Goal: Task Accomplishment & Management: Manage account settings

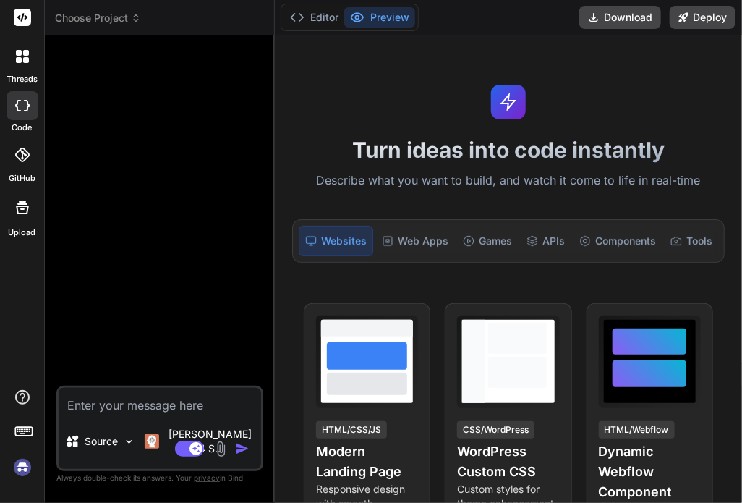
click at [27, 468] on img at bounding box center [22, 467] width 25 height 25
click at [262, 221] on div at bounding box center [161, 216] width 204 height 338
type textarea "x"
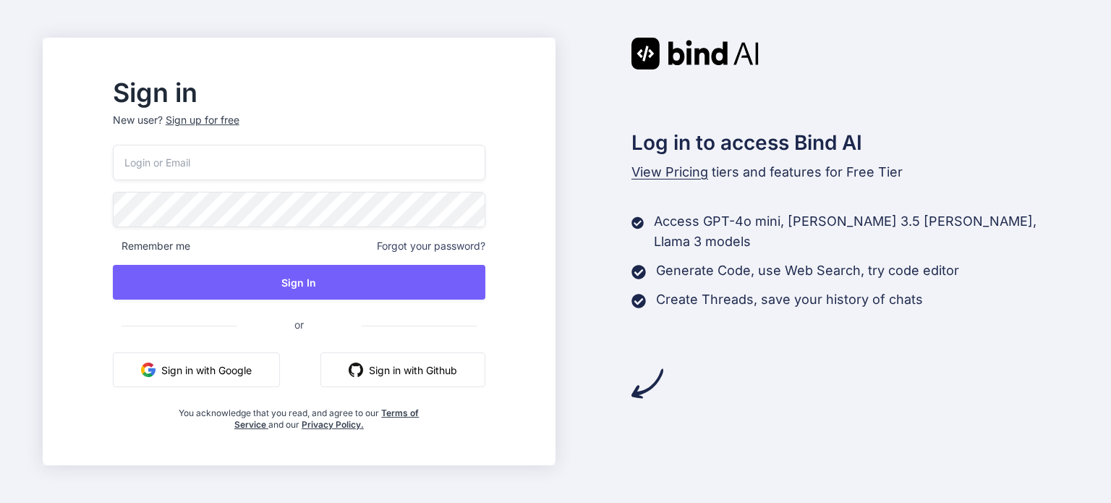
click at [239, 119] on div "Sign up for free" at bounding box center [203, 120] width 74 height 14
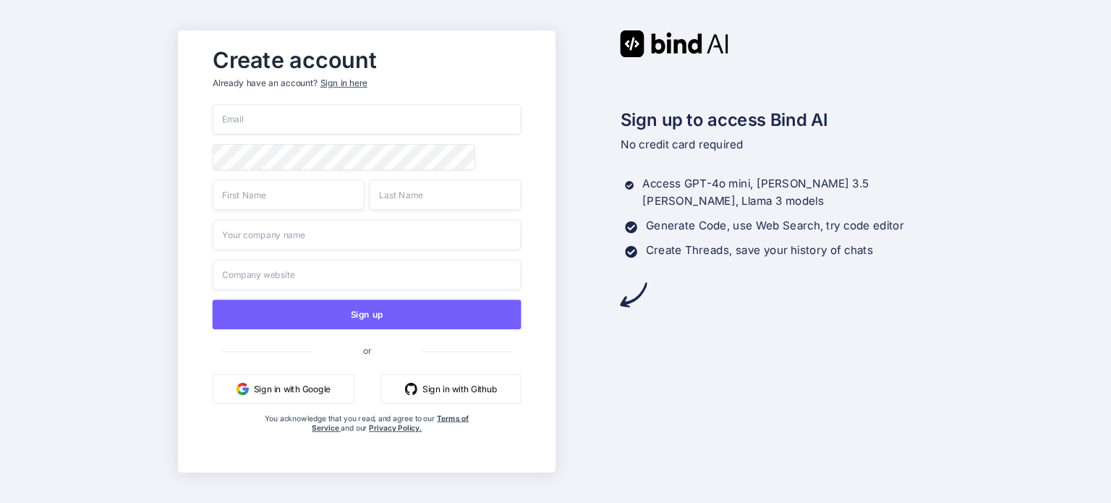
click at [326, 116] on input "email" at bounding box center [366, 119] width 309 height 30
paste input "testbind24"
type input "testbind24@mailinator.com"
click at [284, 200] on input "text" at bounding box center [288, 194] width 152 height 30
type input "test"
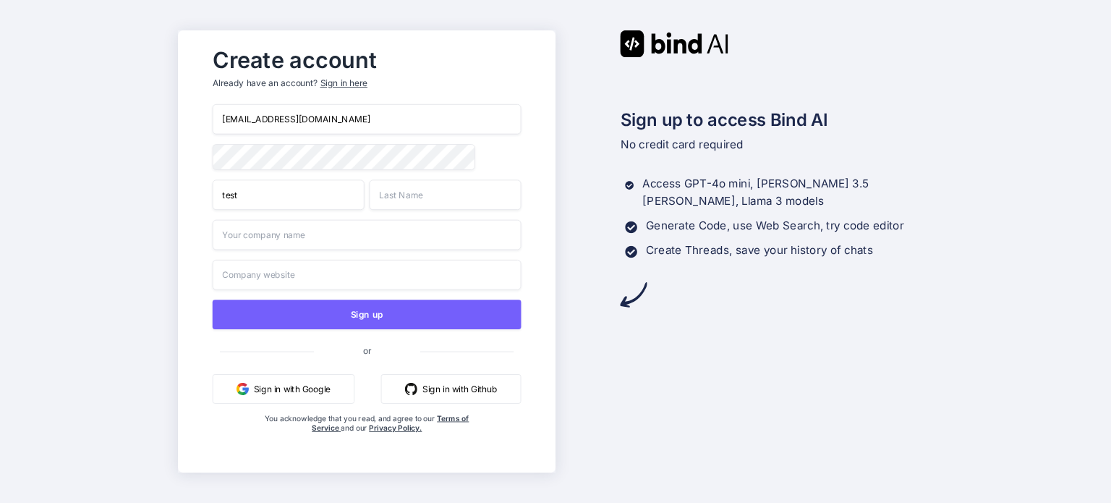
click at [412, 194] on input "text" at bounding box center [445, 194] width 152 height 30
type input "test"
click at [320, 244] on input "text" at bounding box center [366, 235] width 309 height 30
type input "test"
click at [302, 265] on input "text" at bounding box center [366, 275] width 309 height 30
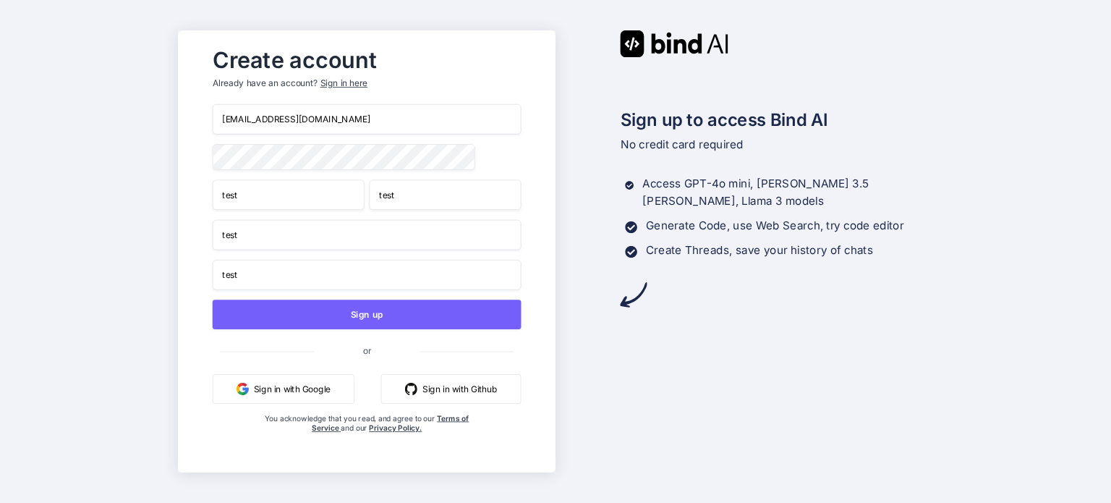
type input "test"
click at [424, 109] on input "[EMAIL_ADDRESS][DOMAIN_NAME]" at bounding box center [366, 119] width 309 height 30
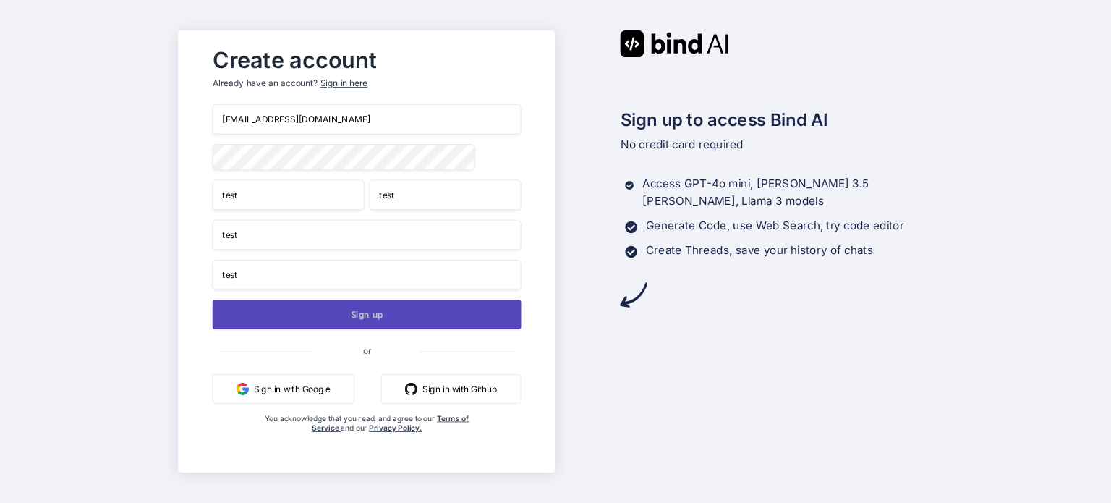
click at [425, 304] on button "Sign up" at bounding box center [366, 314] width 309 height 30
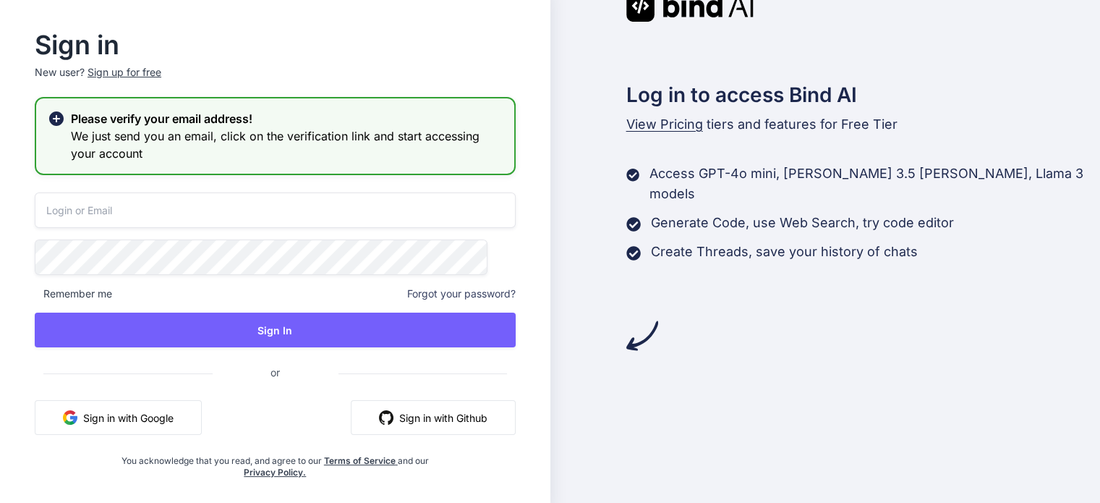
click at [302, 221] on input "email" at bounding box center [275, 209] width 481 height 35
paste input "[EMAIL_ADDRESS][DOMAIN_NAME]"
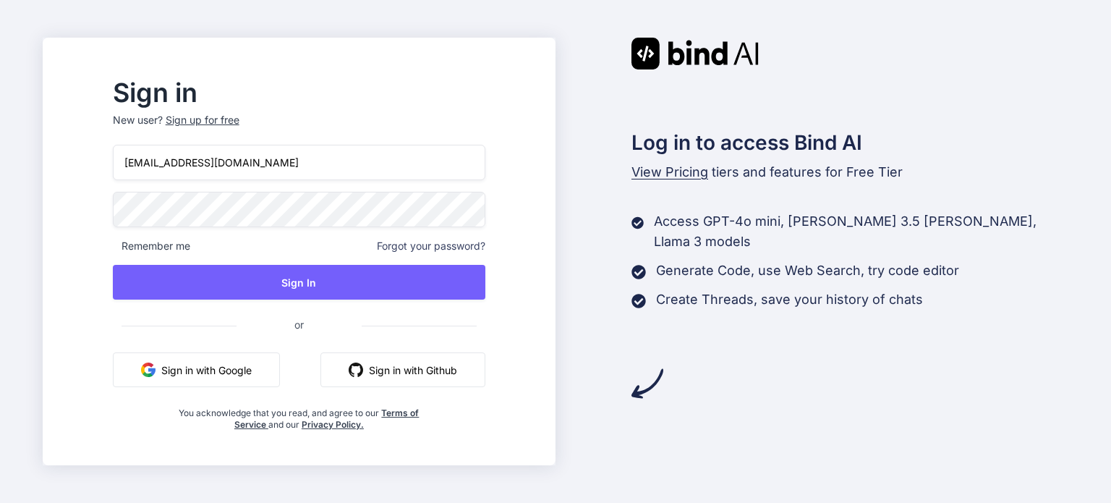
type input "[EMAIL_ADDRESS][DOMAIN_NAME]"
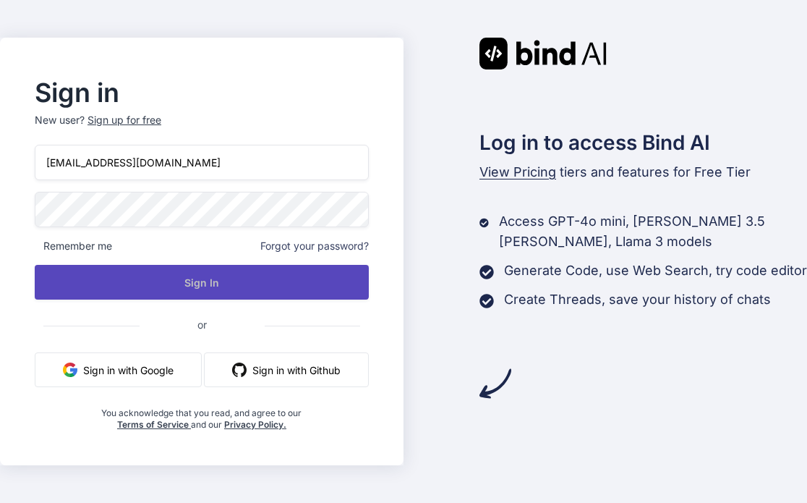
click at [297, 276] on button "Sign In" at bounding box center [202, 282] width 334 height 35
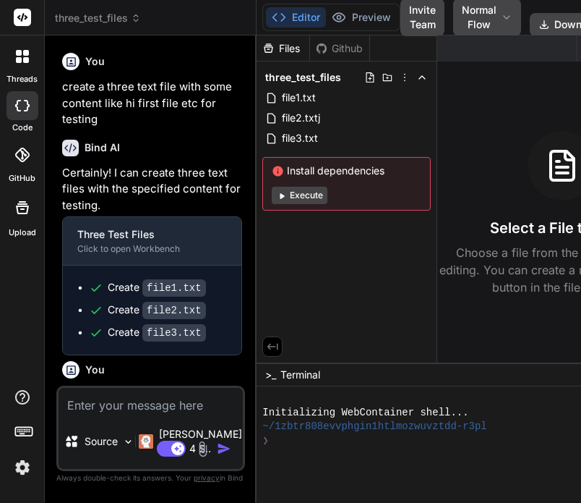
scroll to position [91, 0]
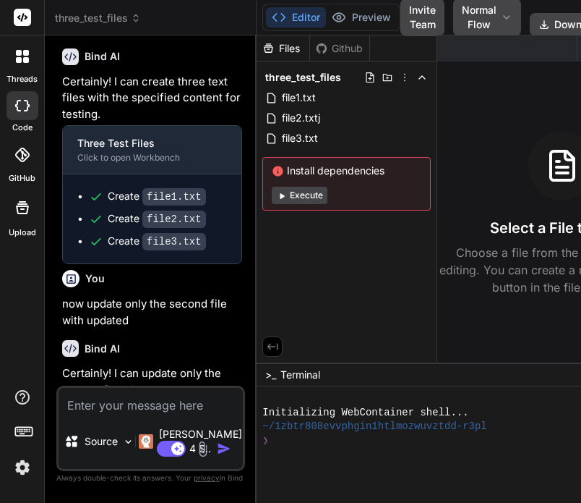
click at [21, 467] on img at bounding box center [22, 467] width 25 height 25
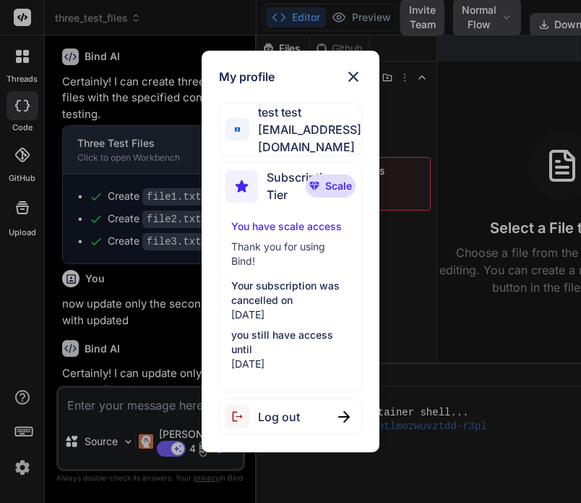
click at [278, 408] on span "Log out" at bounding box center [279, 416] width 42 height 17
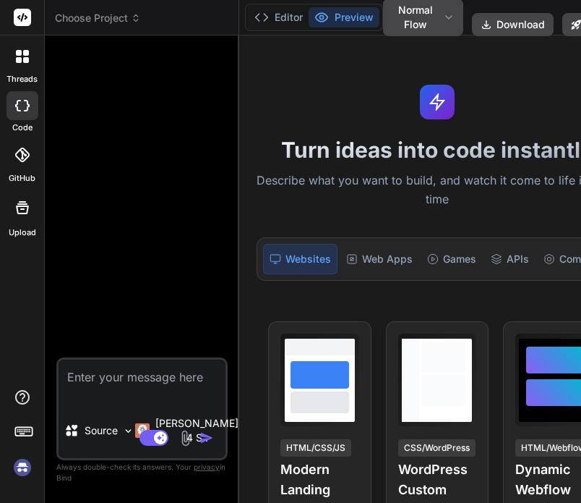
scroll to position [0, 0]
type textarea "x"
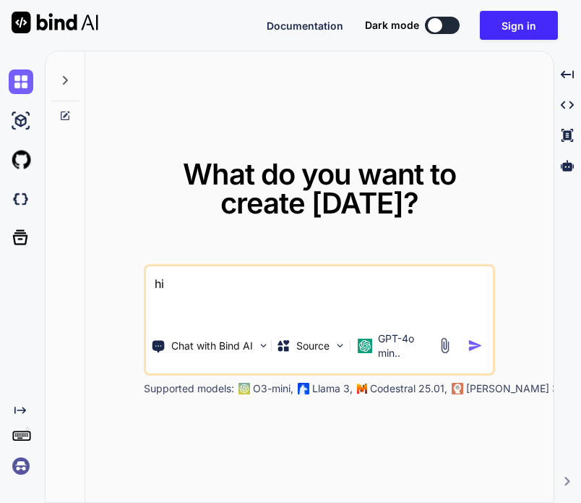
click at [27, 466] on img at bounding box center [21, 465] width 25 height 25
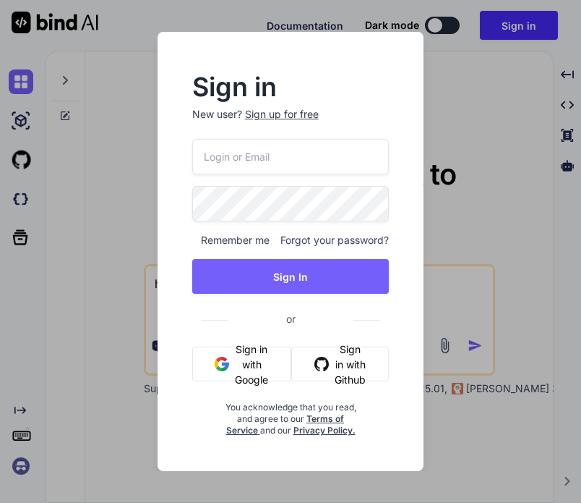
click at [289, 159] on input "email" at bounding box center [290, 156] width 197 height 35
paste input "[EMAIL_ADDRESS][DOMAIN_NAME]"
type input "[EMAIL_ADDRESS][DOMAIN_NAME]"
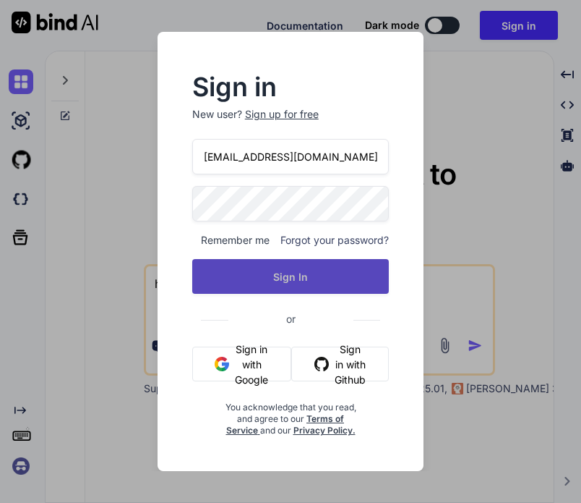
click at [338, 285] on button "Sign In" at bounding box center [290, 276] width 197 height 35
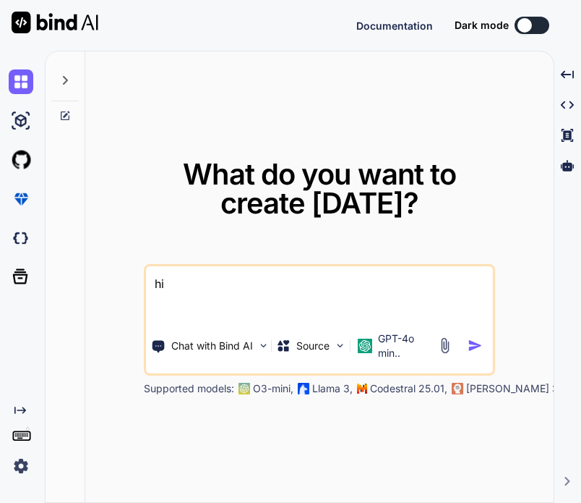
click at [25, 470] on img at bounding box center [21, 465] width 25 height 25
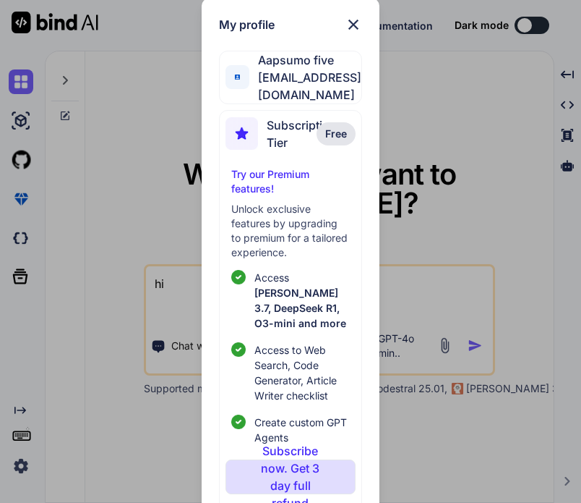
scroll to position [77, 0]
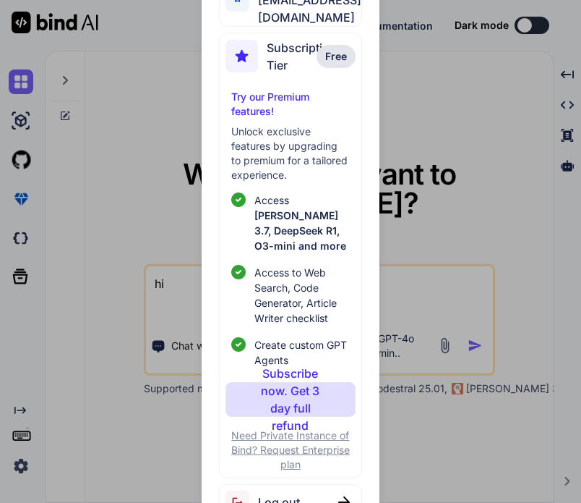
click at [321, 484] on div "Log out" at bounding box center [290, 502] width 143 height 37
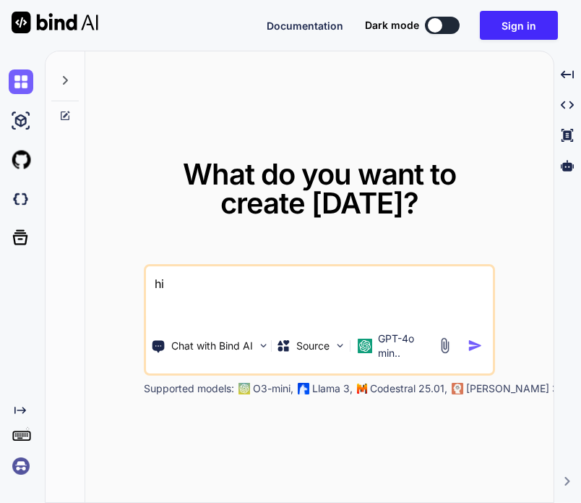
click at [25, 466] on img at bounding box center [21, 465] width 25 height 25
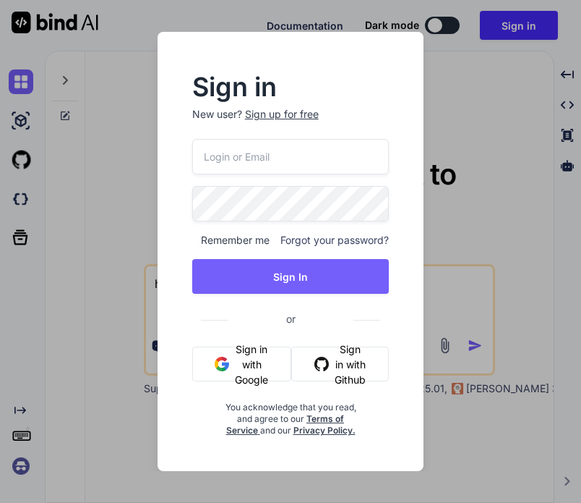
click at [313, 161] on input "email" at bounding box center [290, 156] width 197 height 35
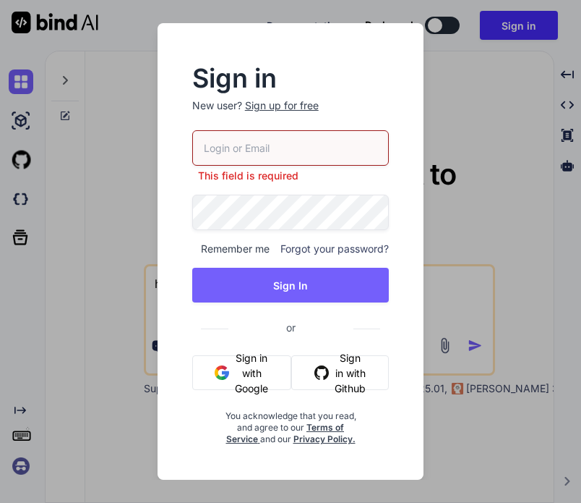
click at [304, 145] on input "email" at bounding box center [290, 147] width 197 height 35
paste input "Token has been revoked"
type input "Token has been revoked"
click at [339, 157] on input "email" at bounding box center [290, 147] width 197 height 35
paste input "[EMAIL_ADDRESS][DOMAIN_NAME]"
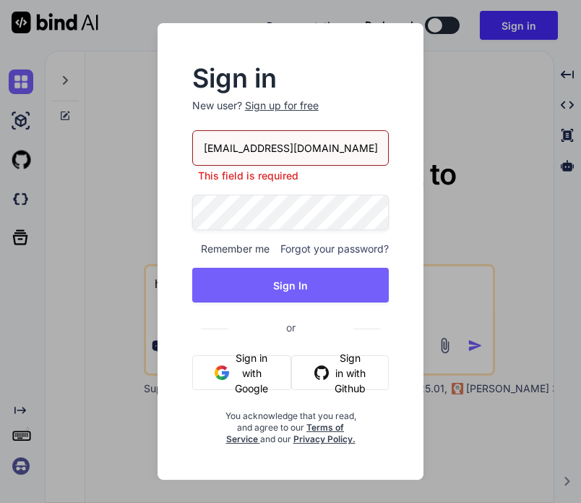
type input "[EMAIL_ADDRESS][DOMAIN_NAME]"
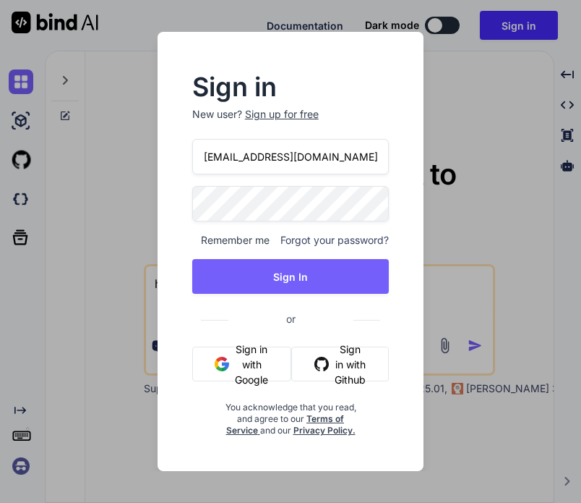
click at [486, 165] on div "Sign in New user? Sign up for free appsumo_5@yopmail.com Remember me Forgot you…" at bounding box center [290, 251] width 581 height 503
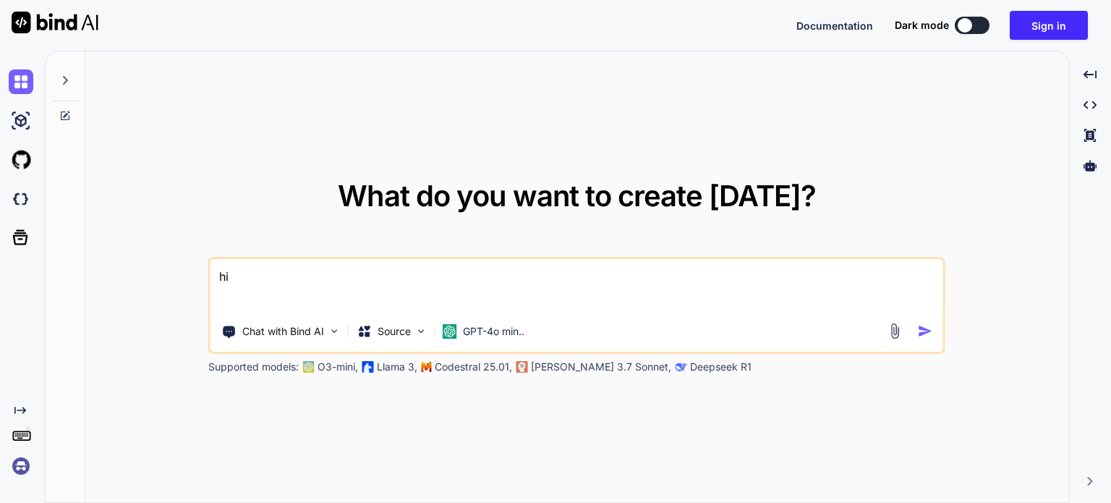
type textarea "x"
click at [24, 456] on img at bounding box center [21, 465] width 25 height 25
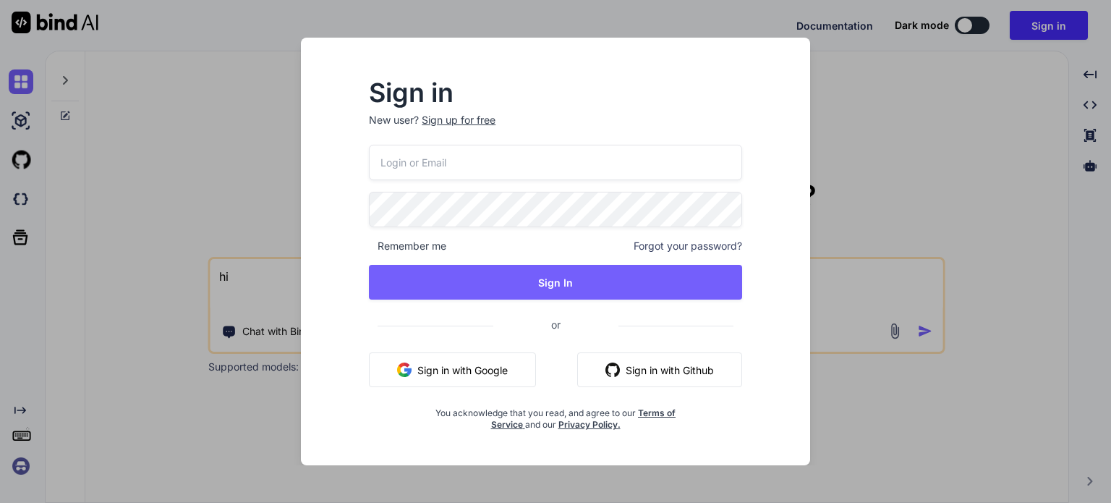
click at [529, 166] on input "email" at bounding box center [555, 162] width 373 height 35
paste input "[EMAIL_ADDRESS][DOMAIN_NAME]"
type input "[EMAIL_ADDRESS][DOMAIN_NAME]"
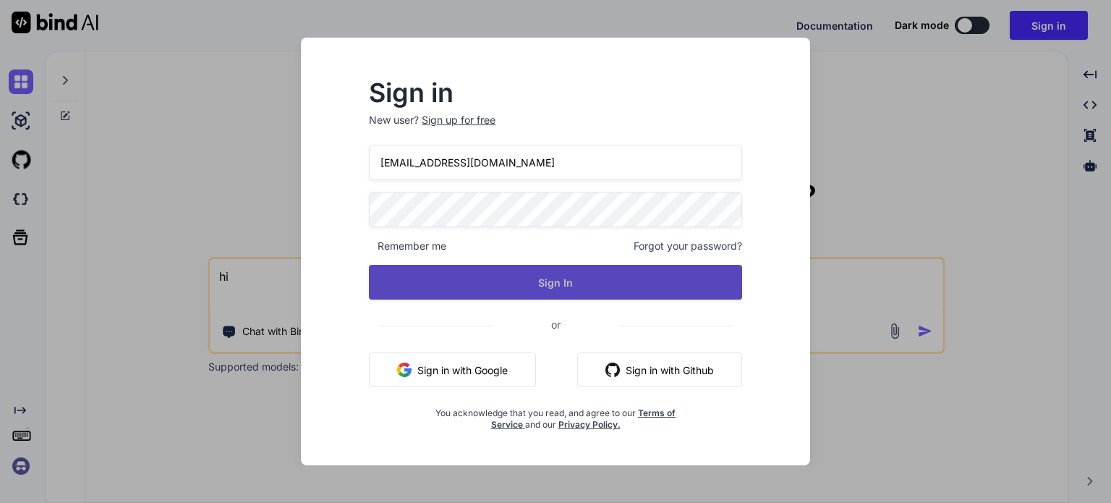
click at [553, 279] on button "Sign In" at bounding box center [555, 282] width 373 height 35
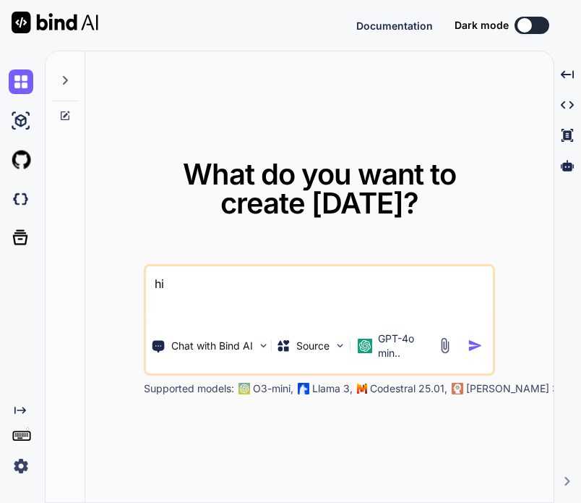
type textarea "x"
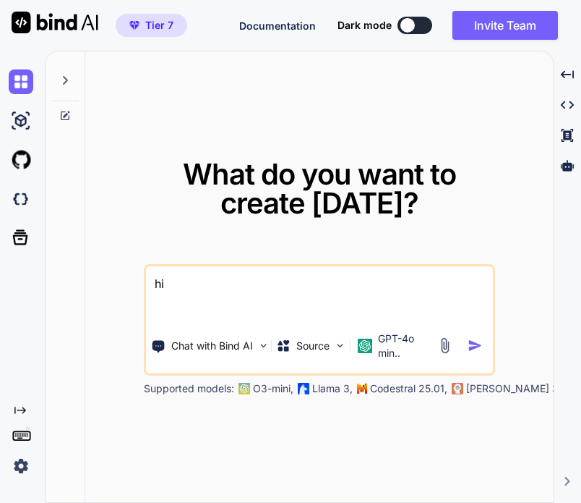
click at [25, 461] on img at bounding box center [21, 465] width 25 height 25
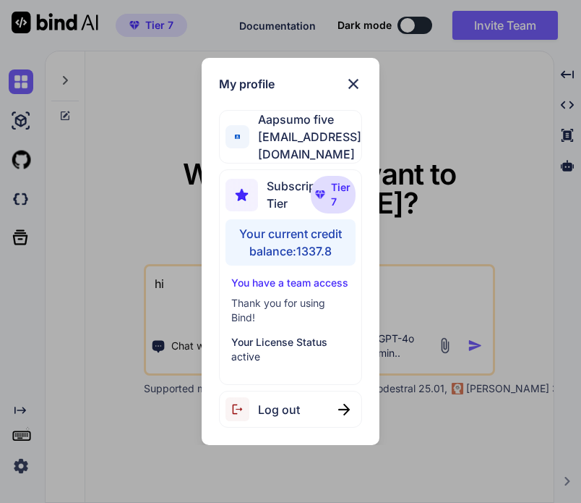
click at [297, 405] on span "Log out" at bounding box center [279, 409] width 42 height 17
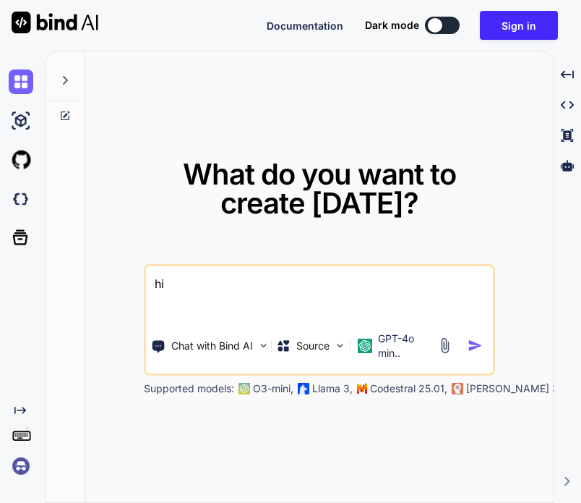
click at [27, 462] on img at bounding box center [21, 465] width 25 height 25
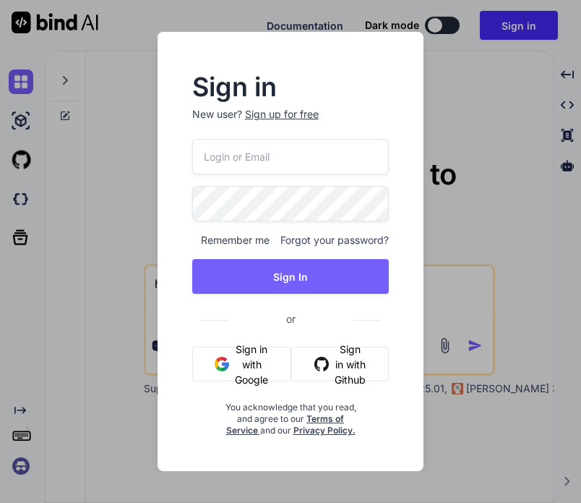
click at [310, 170] on input "email" at bounding box center [290, 156] width 197 height 35
paste input "testbind24@mailinator"
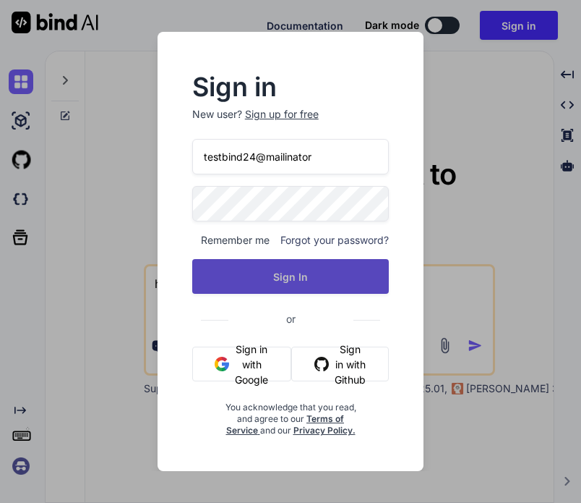
click at [292, 273] on button "Sign In" at bounding box center [290, 276] width 197 height 35
click at [312, 274] on button "Sign In" at bounding box center [290, 276] width 197 height 35
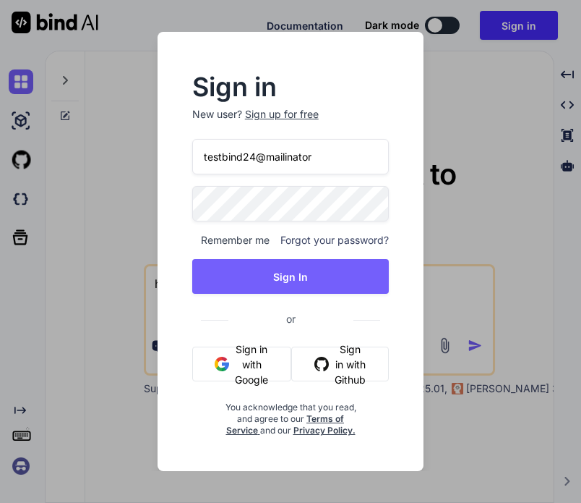
click at [324, 163] on input "testbind24@mailinator" at bounding box center [290, 156] width 197 height 35
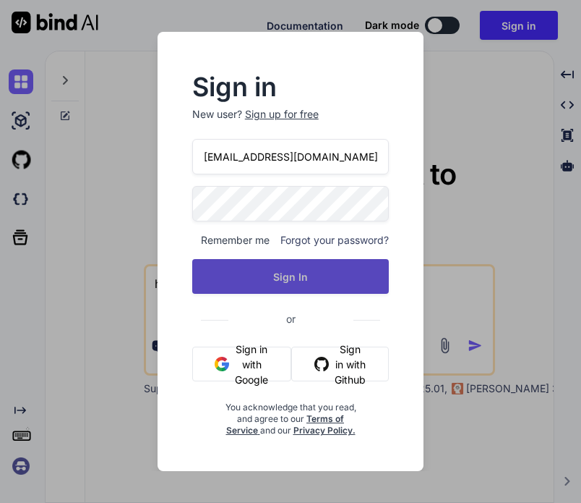
type input "[EMAIL_ADDRESS][DOMAIN_NAME]"
click at [310, 284] on button "Sign In" at bounding box center [290, 276] width 197 height 35
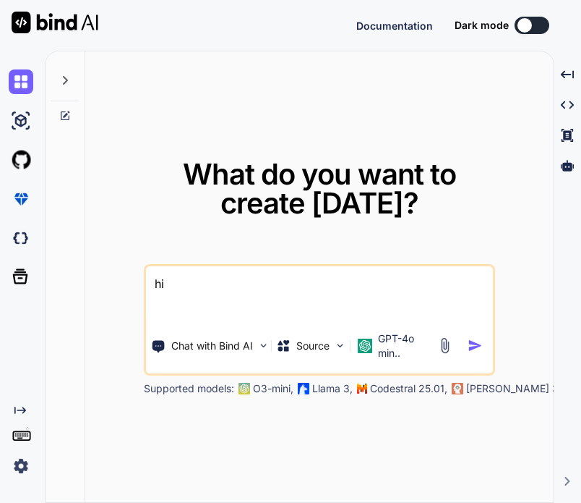
click at [22, 466] on img at bounding box center [21, 465] width 25 height 25
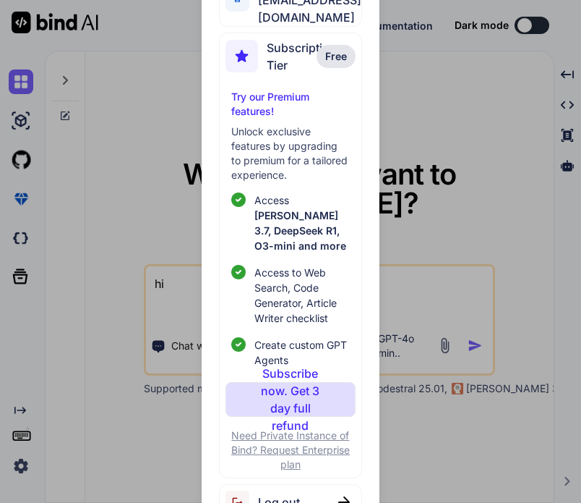
scroll to position [77, 0]
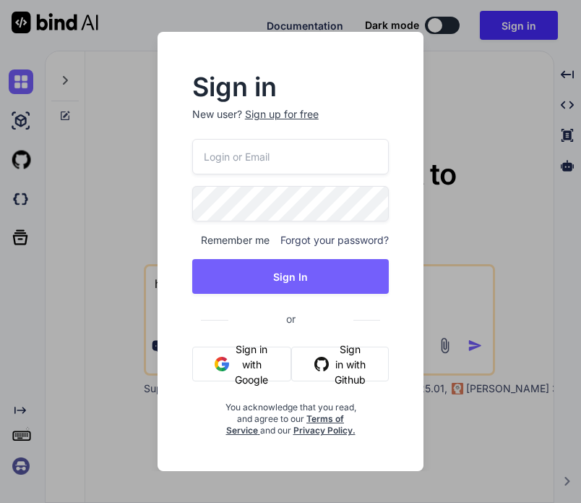
type textarea "hi"
click at [430, 265] on div "Sign in New user? Sign up for free Remember me Forgot your password? Sign In or…" at bounding box center [290, 251] width 291 height 439
click at [292, 160] on input "email" at bounding box center [290, 156] width 197 height 35
paste input "Token has been revoked"
type input "T"
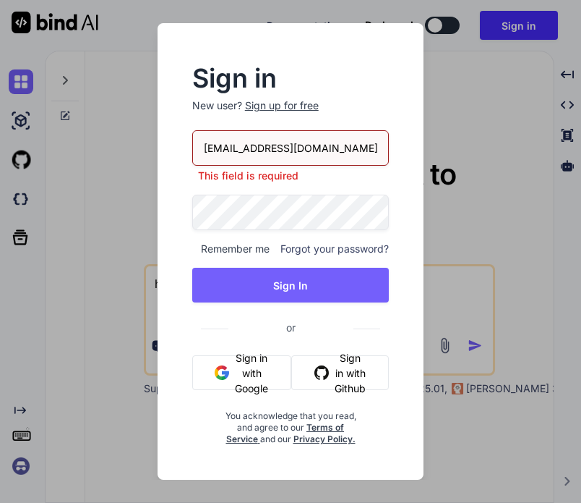
type input "[EMAIL_ADDRESS][DOMAIN_NAME]"
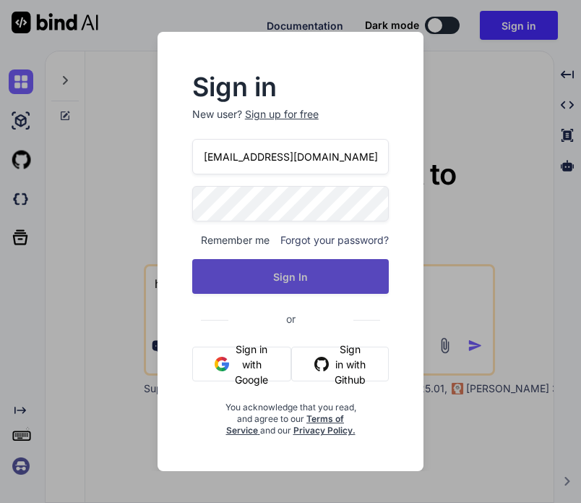
click at [276, 283] on button "Sign In" at bounding box center [290, 276] width 197 height 35
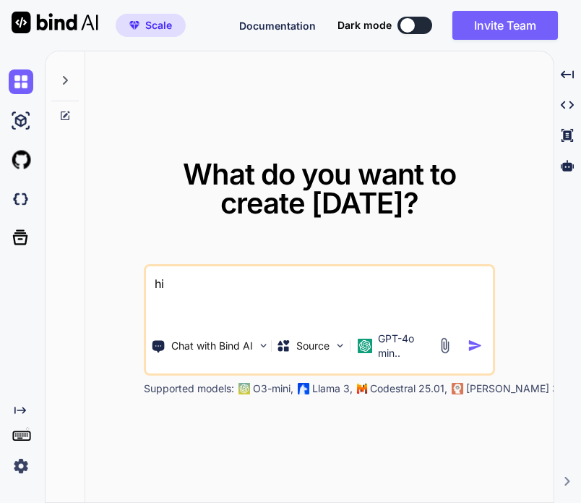
click at [23, 462] on img at bounding box center [21, 465] width 25 height 25
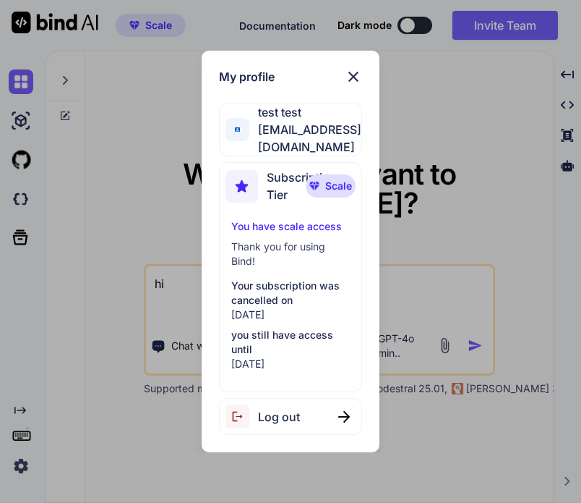
click at [308, 411] on div "Log out" at bounding box center [290, 416] width 143 height 37
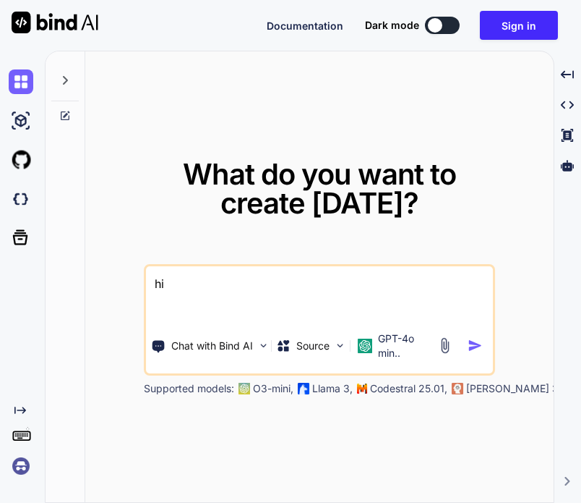
click at [15, 476] on img at bounding box center [21, 465] width 25 height 25
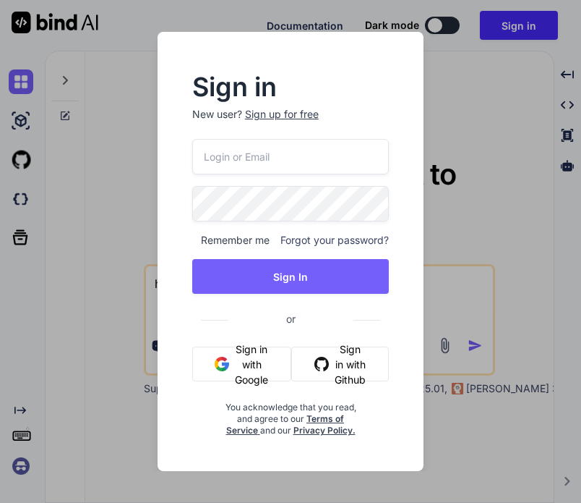
click at [269, 156] on input "email" at bounding box center [290, 156] width 197 height 35
paste input "testbind24@mailinator"
type input "[EMAIL_ADDRESS][DOMAIN_NAME]"
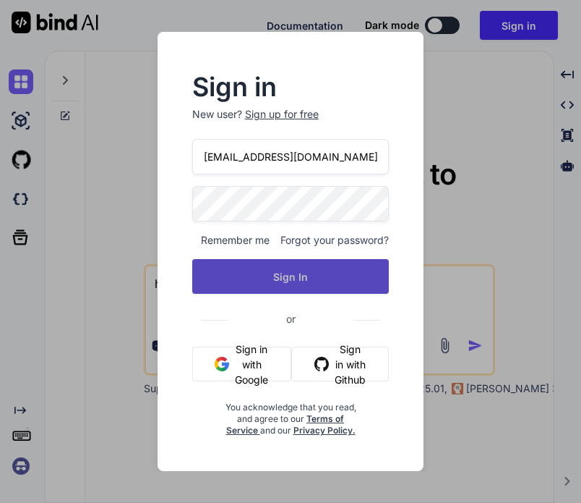
click at [273, 267] on button "Sign In" at bounding box center [290, 276] width 197 height 35
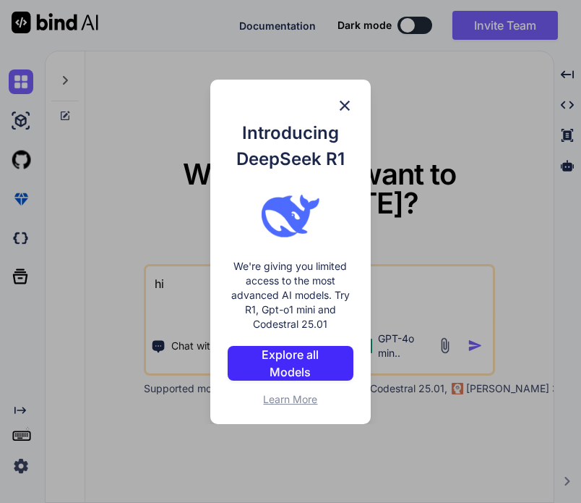
click at [460, 77] on div "Introducing DeepSeek R1 We're giving you limited access to the most advanced AI…" at bounding box center [290, 251] width 581 height 503
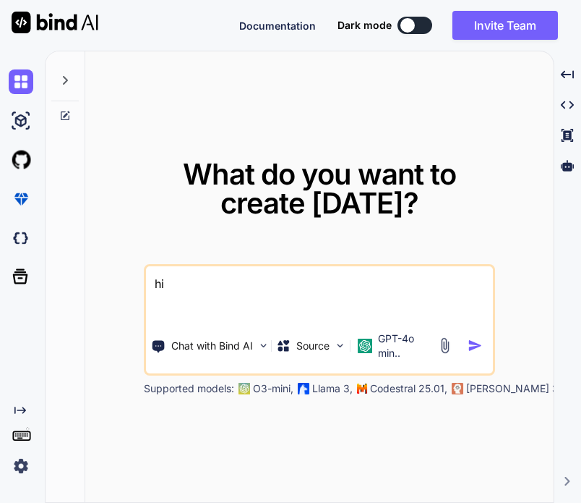
click at [23, 464] on img at bounding box center [21, 465] width 25 height 25
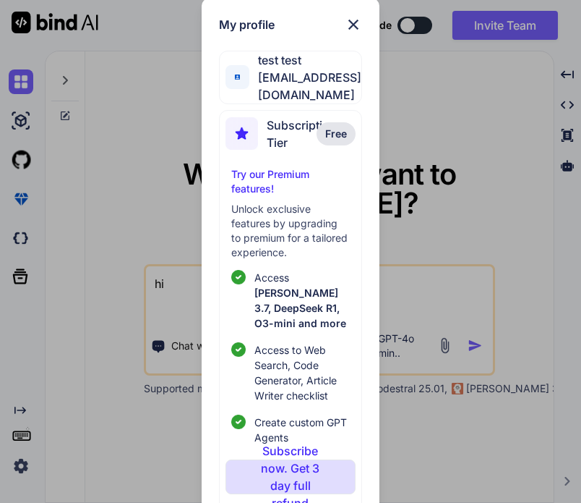
scroll to position [77, 0]
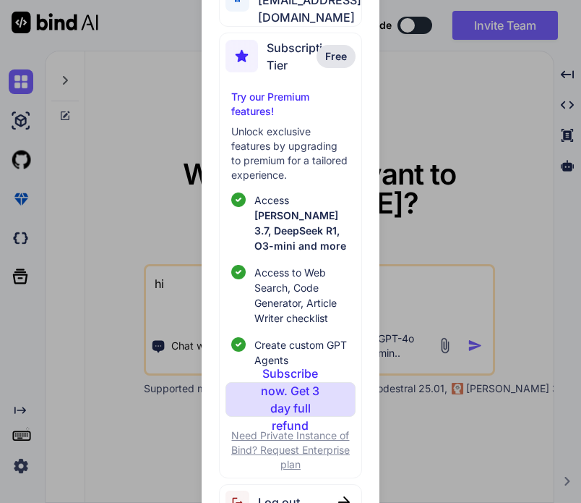
click at [304, 490] on div "My profile test test [EMAIL_ADDRESS][DOMAIN_NAME] Subscription Tier Free Try ou…" at bounding box center [291, 229] width 178 height 617
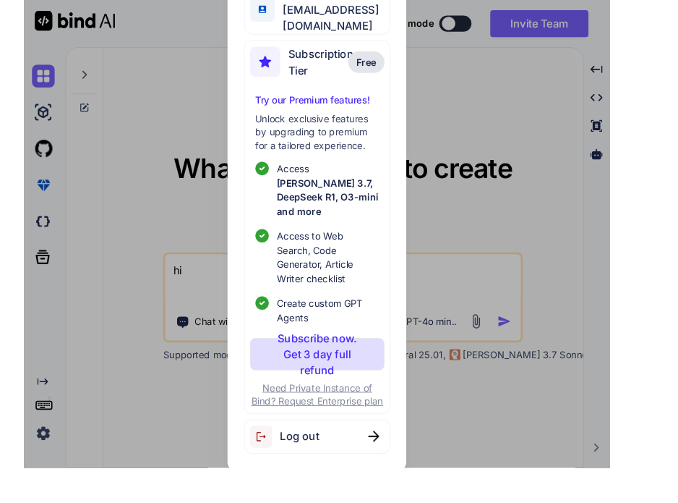
scroll to position [18, 0]
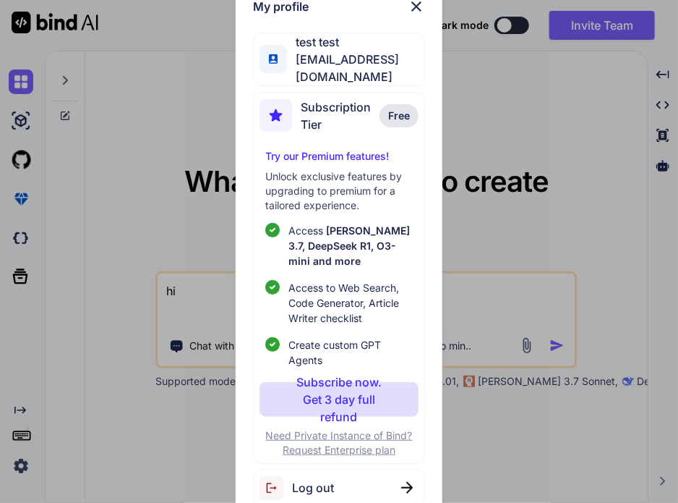
click at [322, 479] on span "Log out" at bounding box center [313, 487] width 42 height 17
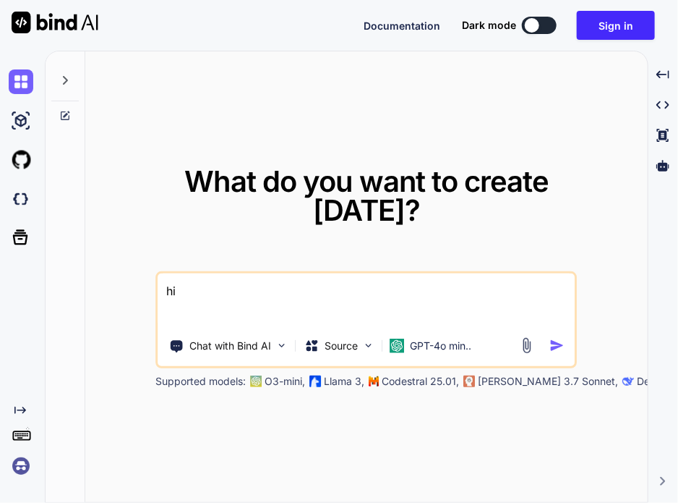
click at [19, 467] on img at bounding box center [21, 465] width 25 height 25
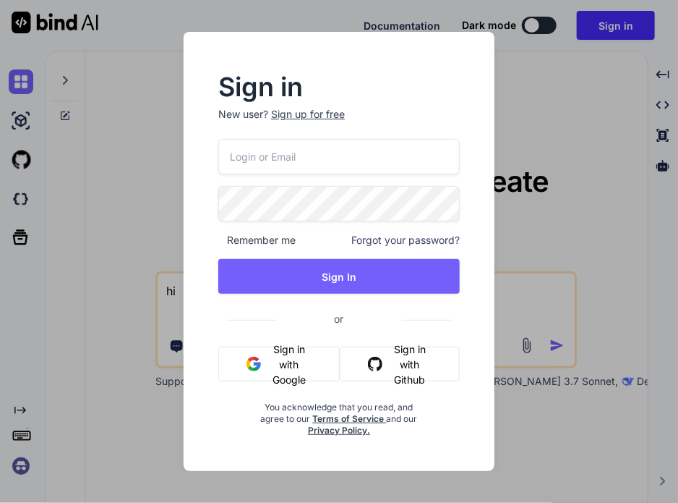
click at [362, 166] on input "email" at bounding box center [339, 156] width 242 height 35
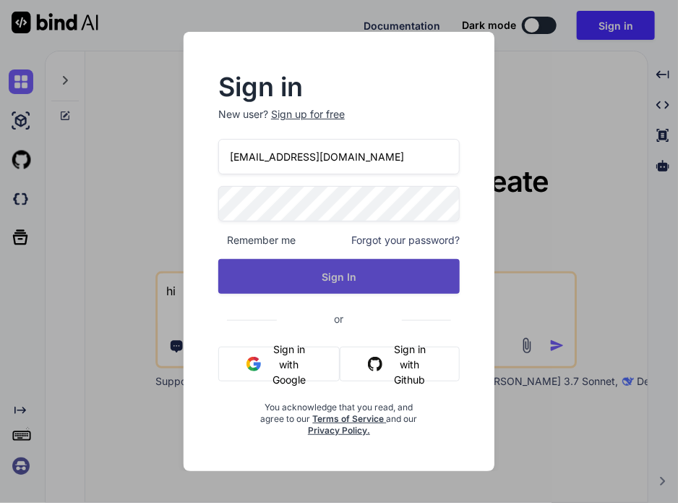
click at [365, 282] on button "Sign In" at bounding box center [339, 276] width 242 height 35
click at [297, 291] on button "Sign In" at bounding box center [339, 276] width 242 height 35
click at [402, 278] on button "Sign In" at bounding box center [339, 276] width 242 height 35
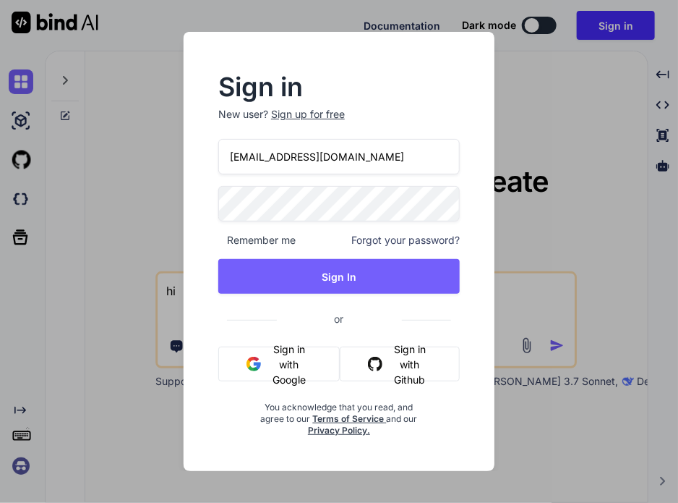
click at [304, 158] on input "[EMAIL_ADDRESS][DOMAIN_NAME]" at bounding box center [339, 156] width 242 height 35
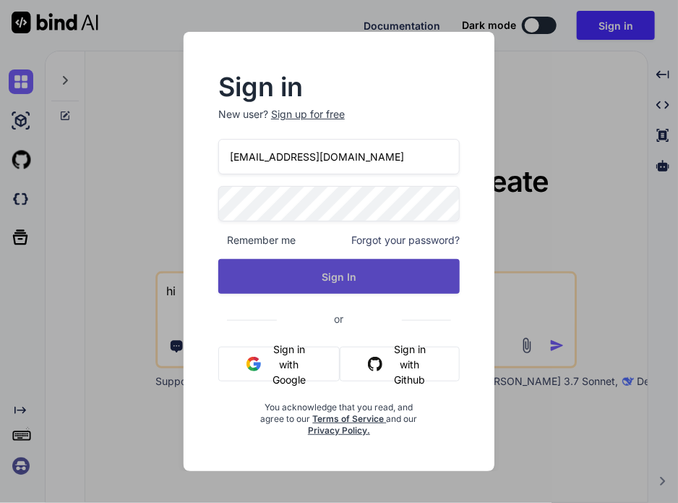
type input "[EMAIL_ADDRESS][DOMAIN_NAME]"
click at [321, 284] on button "Sign In" at bounding box center [339, 276] width 242 height 35
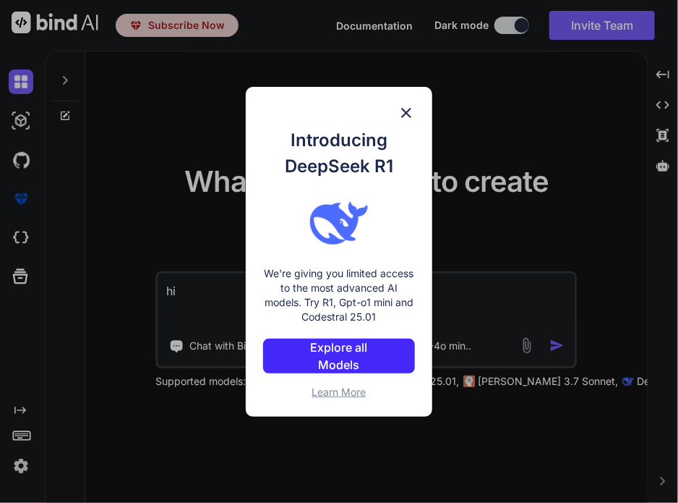
click at [408, 114] on img at bounding box center [406, 112] width 17 height 17
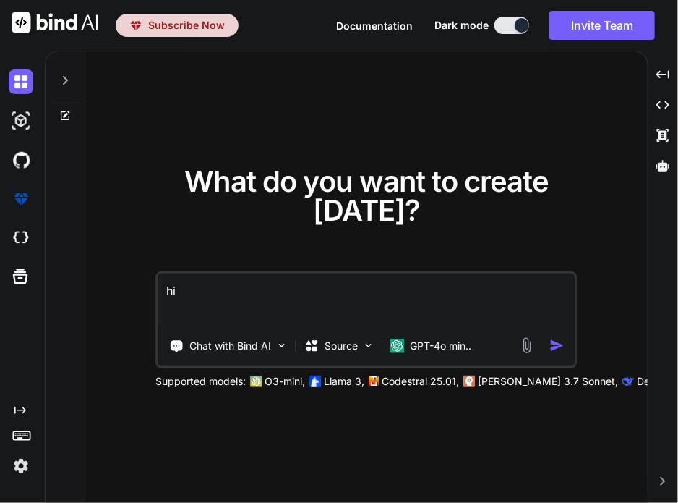
click at [20, 463] on img at bounding box center [21, 465] width 25 height 25
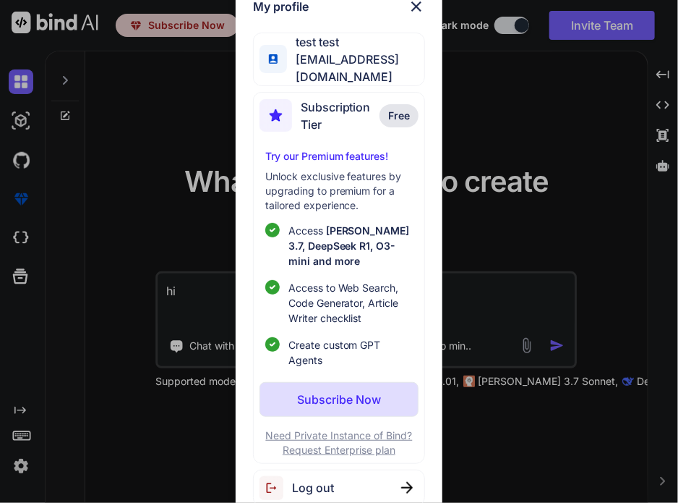
scroll to position [0, 0]
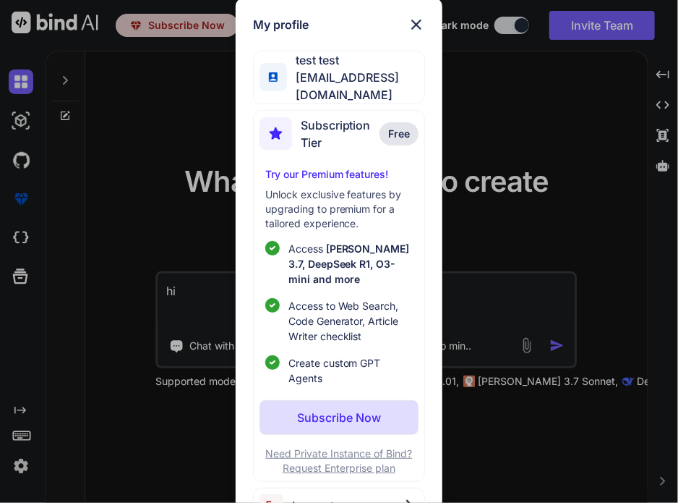
click at [357, 487] on div "Log out" at bounding box center [339, 505] width 173 height 37
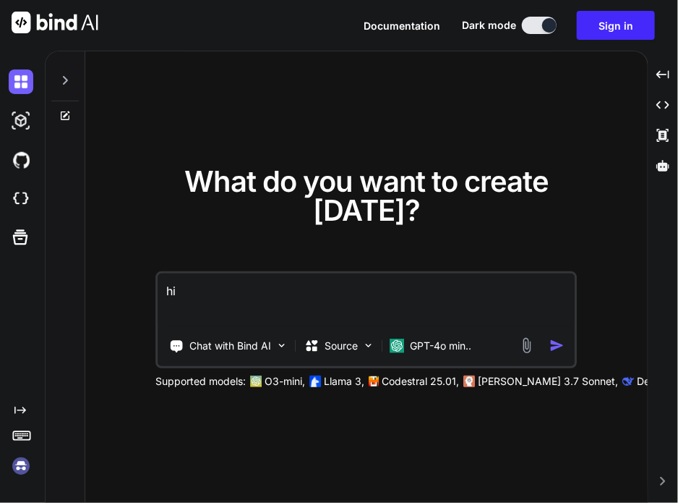
click at [26, 467] on img at bounding box center [21, 465] width 25 height 25
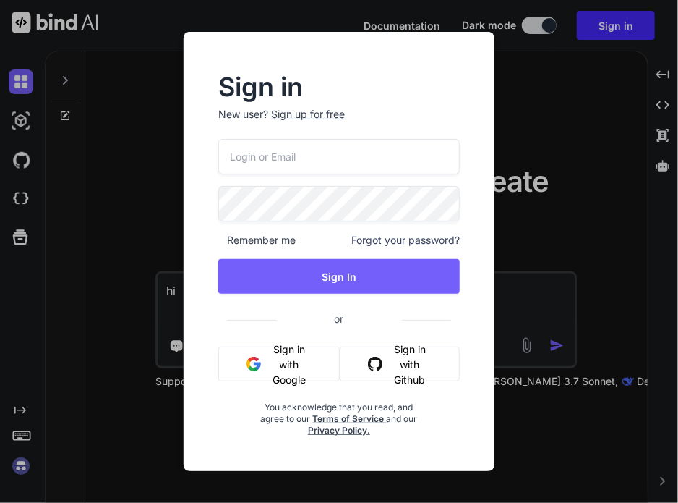
click at [304, 171] on input "email" at bounding box center [339, 156] width 242 height 35
paste input "testbind24@mailinator"
type input "[EMAIL_ADDRESS][DOMAIN_NAME]"
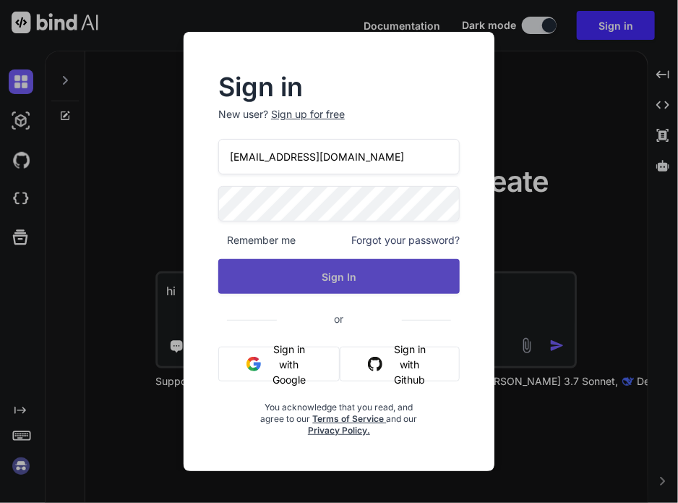
click at [334, 273] on button "Sign In" at bounding box center [339, 276] width 242 height 35
